Goal: Entertainment & Leisure: Consume media (video, audio)

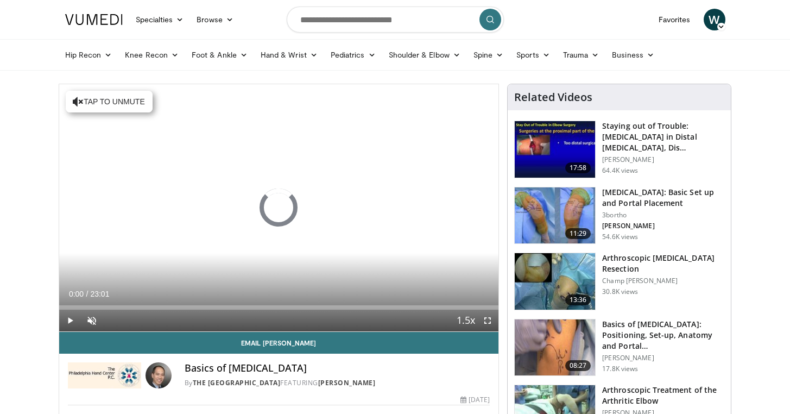
click at [665, 195] on h3 "[MEDICAL_DATA]: Basic Set up and Portal Placement" at bounding box center [663, 198] width 122 height 22
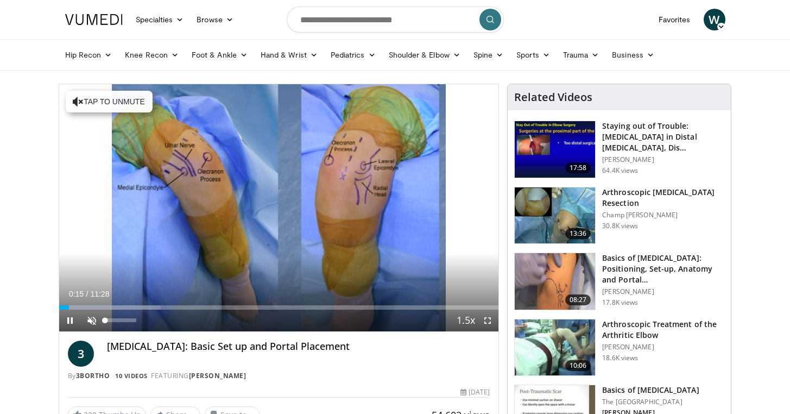
click at [93, 317] on span "Video Player" at bounding box center [92, 321] width 22 height 22
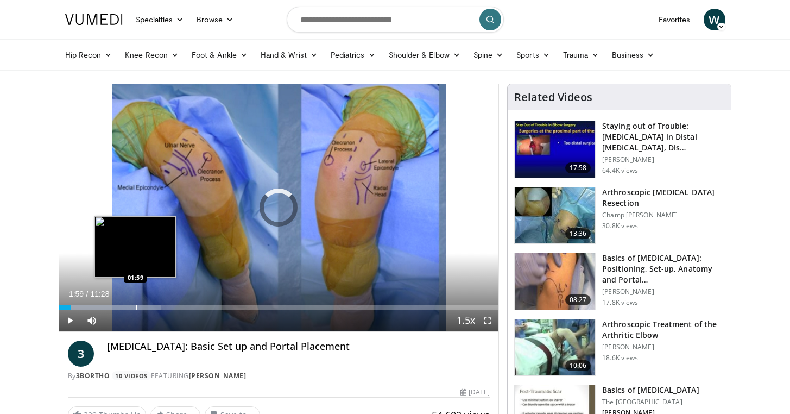
click at [136, 307] on div "Progress Bar" at bounding box center [136, 307] width 1 height 4
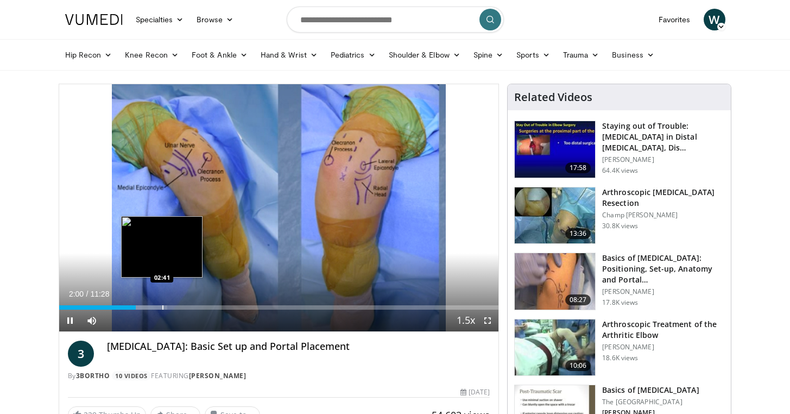
click at [163, 308] on div "Progress Bar" at bounding box center [162, 307] width 1 height 4
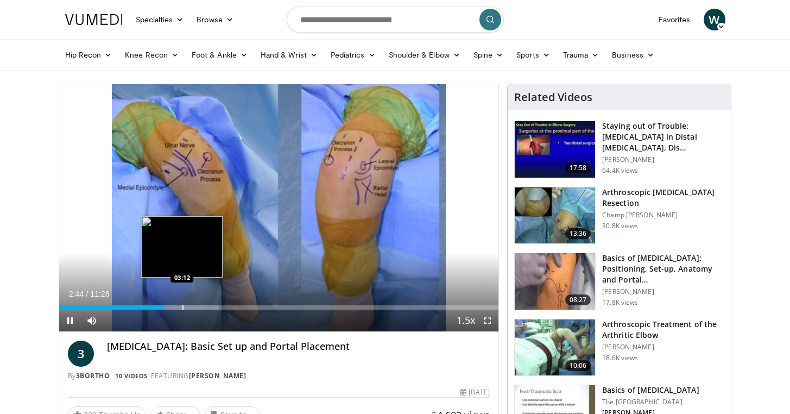
click at [184, 306] on div "Progress Bar" at bounding box center [182, 307] width 1 height 4
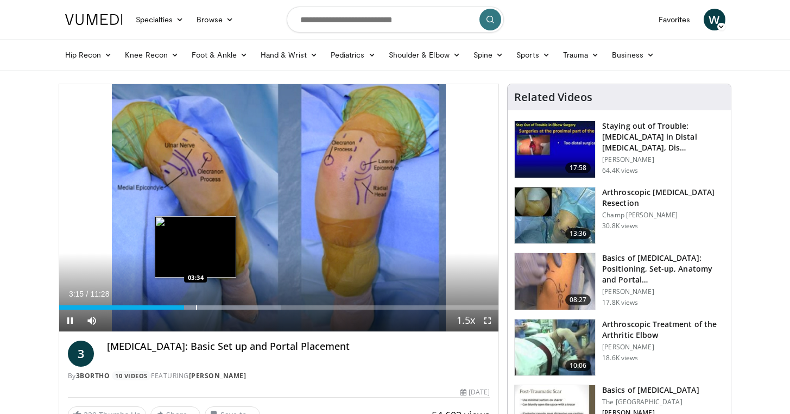
click at [197, 306] on div "Progress Bar" at bounding box center [196, 307] width 1 height 4
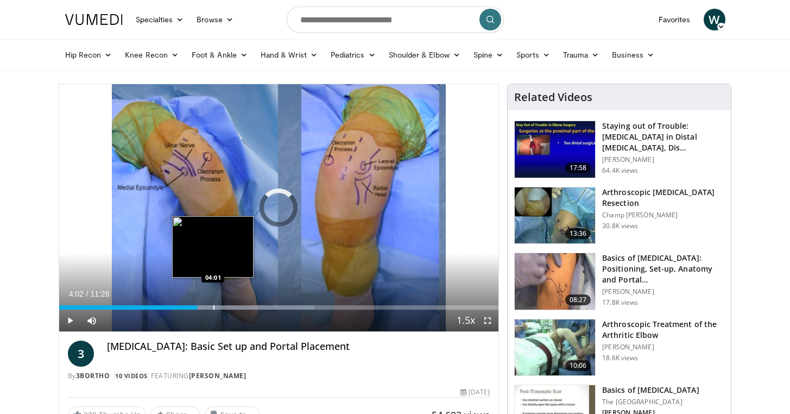
click at [213, 306] on div "Progress Bar" at bounding box center [213, 307] width 1 height 4
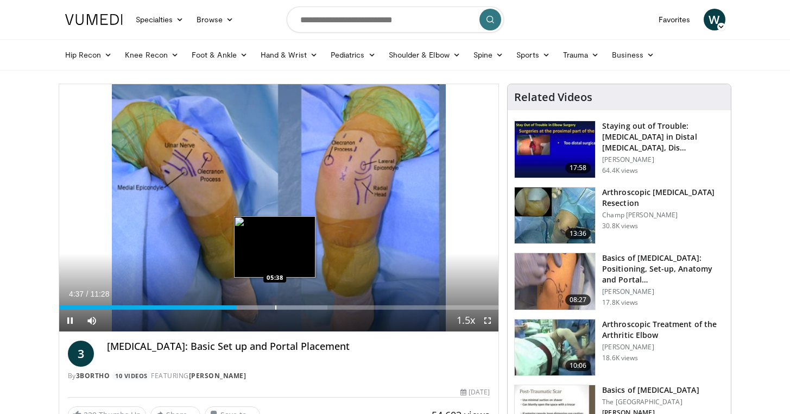
click at [275, 308] on div "Progress Bar" at bounding box center [275, 307] width 1 height 4
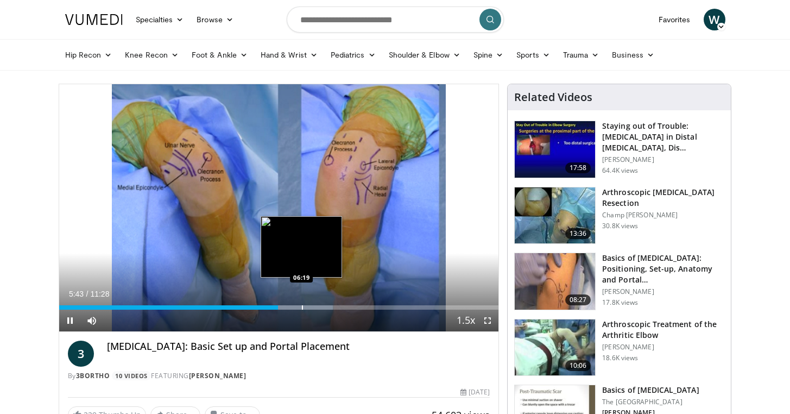
click at [302, 306] on div "Progress Bar" at bounding box center [302, 307] width 1 height 4
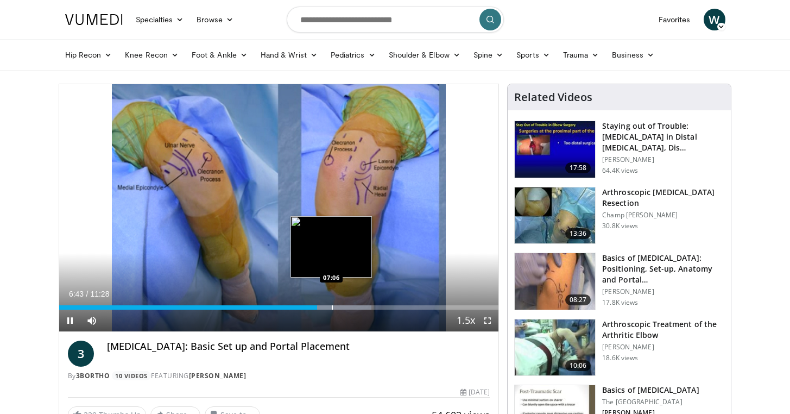
click at [332, 305] on div "Progress Bar" at bounding box center [332, 307] width 1 height 4
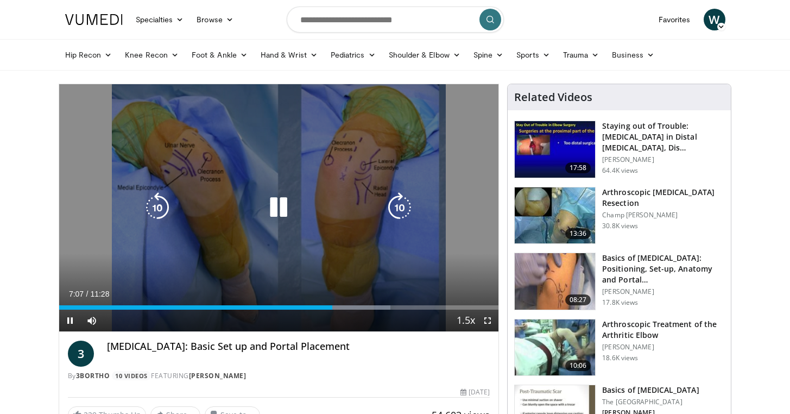
click at [339, 305] on video-js "**********" at bounding box center [279, 208] width 440 height 248
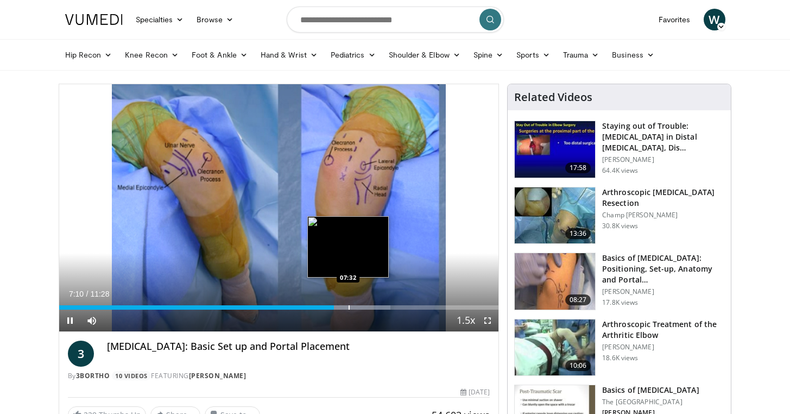
click at [349, 306] on div "Progress Bar" at bounding box center [349, 307] width 1 height 4
click at [363, 306] on div "Progress Bar" at bounding box center [362, 307] width 1 height 4
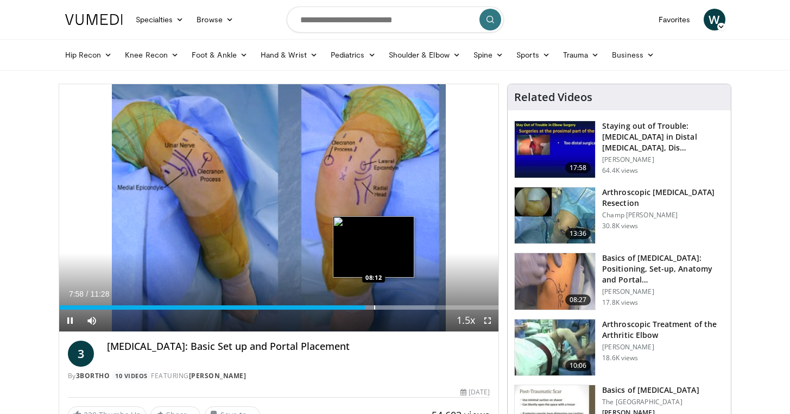
click at [374, 306] on div "Progress Bar" at bounding box center [374, 307] width 1 height 4
click at [359, 306] on div "Progress Bar" at bounding box center [359, 307] width 1 height 4
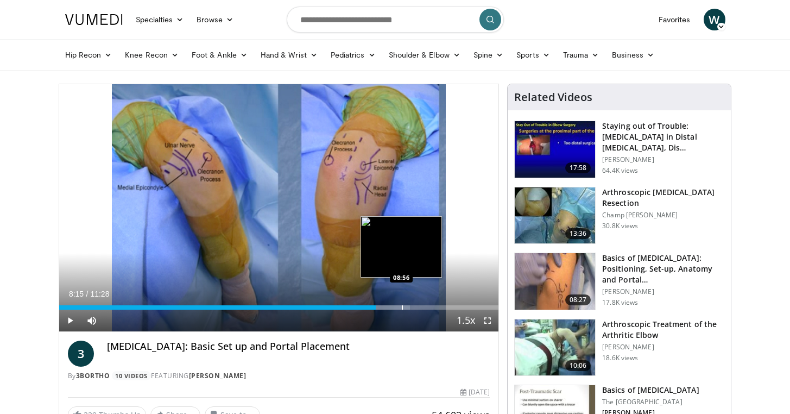
click at [402, 308] on div "Progress Bar" at bounding box center [402, 307] width 1 height 4
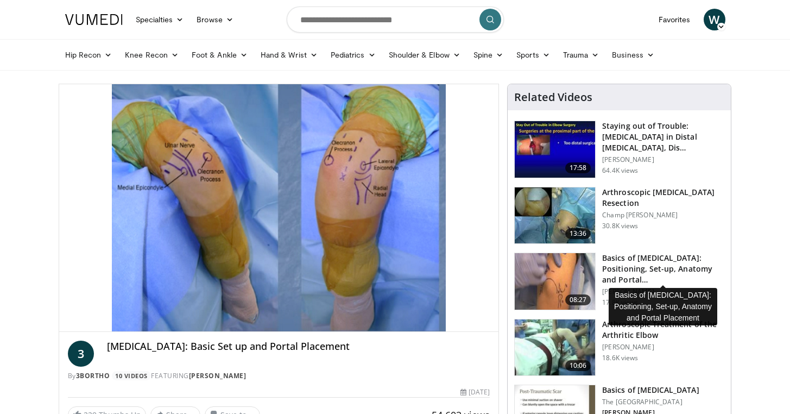
click at [654, 253] on h3 "Basics of Elbow Arthroscopy: Positioning, Set-up, Anatomy and Portal…" at bounding box center [663, 268] width 122 height 33
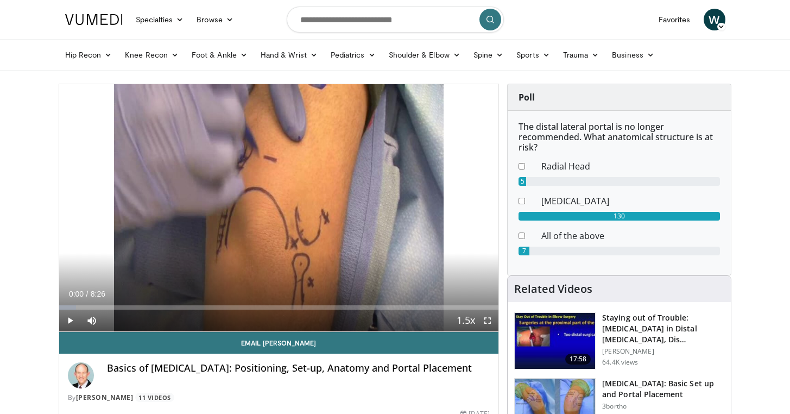
click at [65, 321] on span "Video Player" at bounding box center [70, 321] width 22 height 22
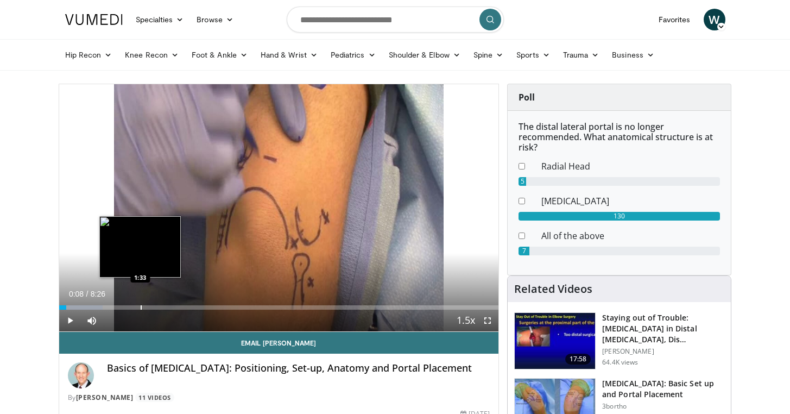
click at [141, 306] on div "Progress Bar" at bounding box center [141, 307] width 1 height 4
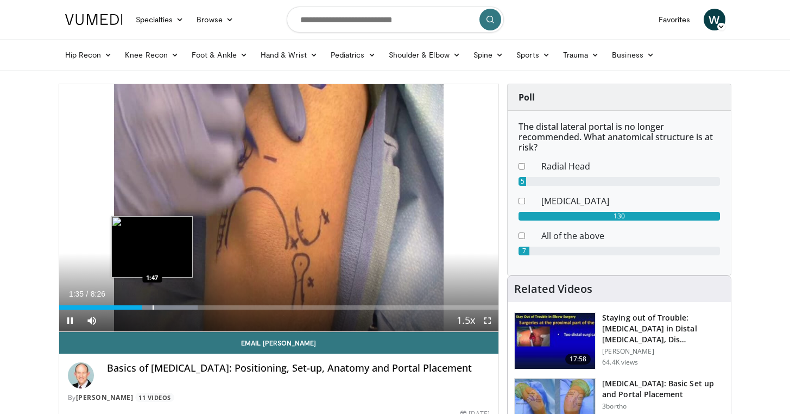
click at [153, 306] on div "Progress Bar" at bounding box center [153, 307] width 1 height 4
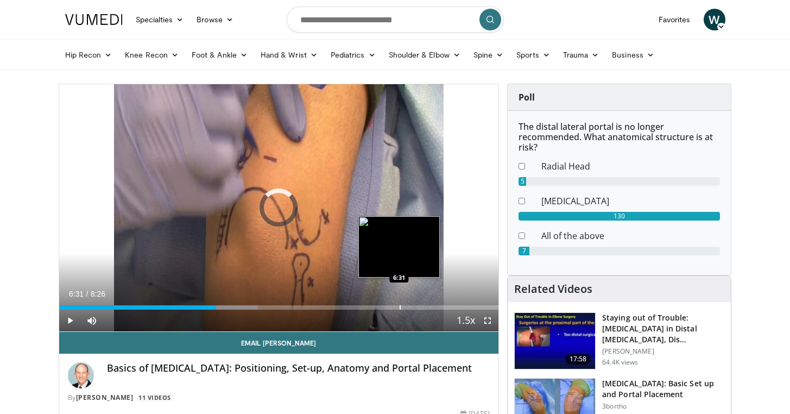
click at [400, 307] on div "Progress Bar" at bounding box center [400, 307] width 1 height 4
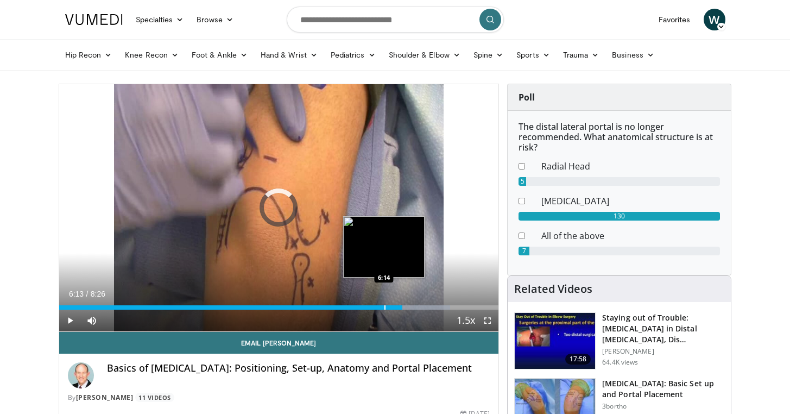
click at [383, 309] on div "6:13" at bounding box center [231, 307] width 344 height 4
